Goal: Transaction & Acquisition: Obtain resource

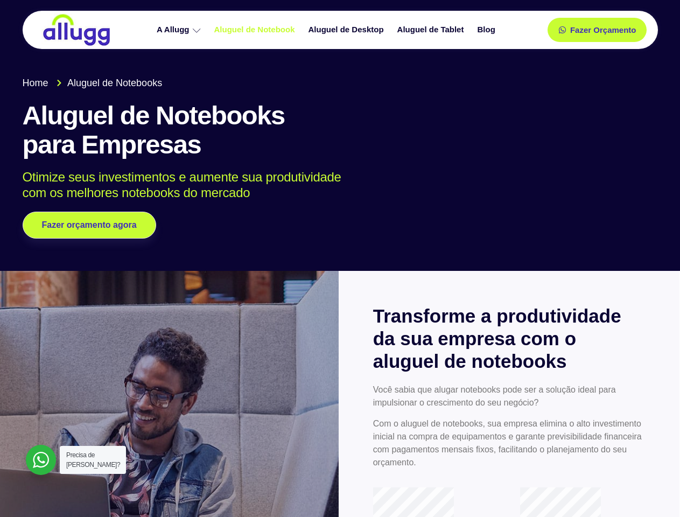
click at [339, 258] on div at bounding box center [340, 130] width 680 height 281
click at [597, 30] on span "Fazer Orçamento" at bounding box center [601, 30] width 59 height 8
click at [562, 30] on icon at bounding box center [566, 30] width 8 height 8
click at [603, 30] on span "Fazer Orçamento" at bounding box center [601, 30] width 59 height 8
click at [89, 225] on span "Fazer orçamento agora" at bounding box center [88, 225] width 85 height 8
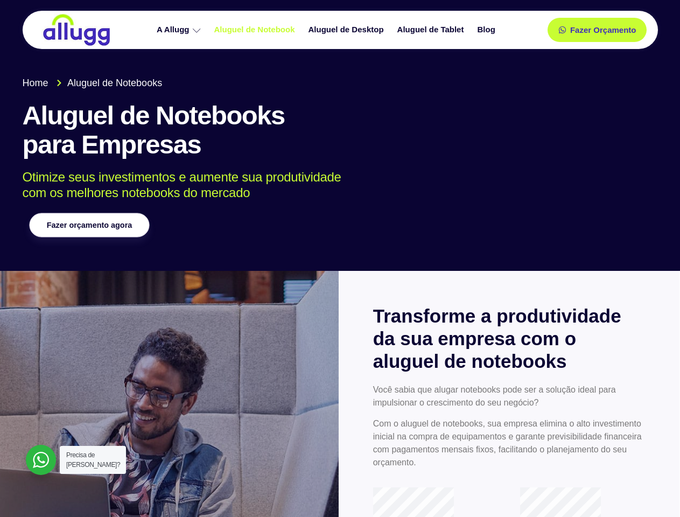
click at [89, 225] on span "Fazer orçamento agora" at bounding box center [88, 225] width 85 height 8
click at [41, 459] on div at bounding box center [41, 459] width 30 height 30
click at [93, 459] on span "Precisa de [PERSON_NAME]?" at bounding box center [93, 459] width 54 height 17
click at [41, 459] on div at bounding box center [41, 459] width 30 height 30
